Goal: Task Accomplishment & Management: Manage account settings

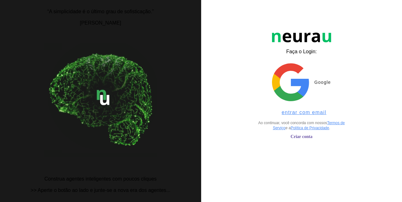
click at [293, 111] on span "entrar com email" at bounding box center [302, 113] width 50 height 6
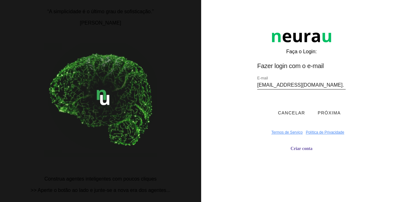
type input "psm.transp@gmail.com"
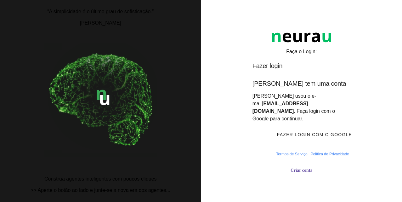
click at [327, 126] on button "Fazer login com o Google" at bounding box center [311, 134] width 79 height 19
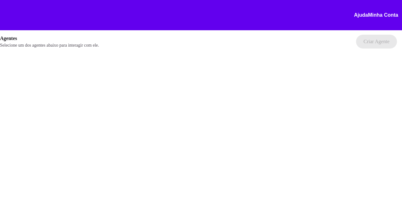
click at [226, 85] on div at bounding box center [201, 101] width 402 height 202
click at [29, 86] on div at bounding box center [201, 101] width 402 height 202
click at [372, 15] on link "Minha Conta" at bounding box center [383, 15] width 30 height 6
